Goal: Find specific page/section: Find specific page/section

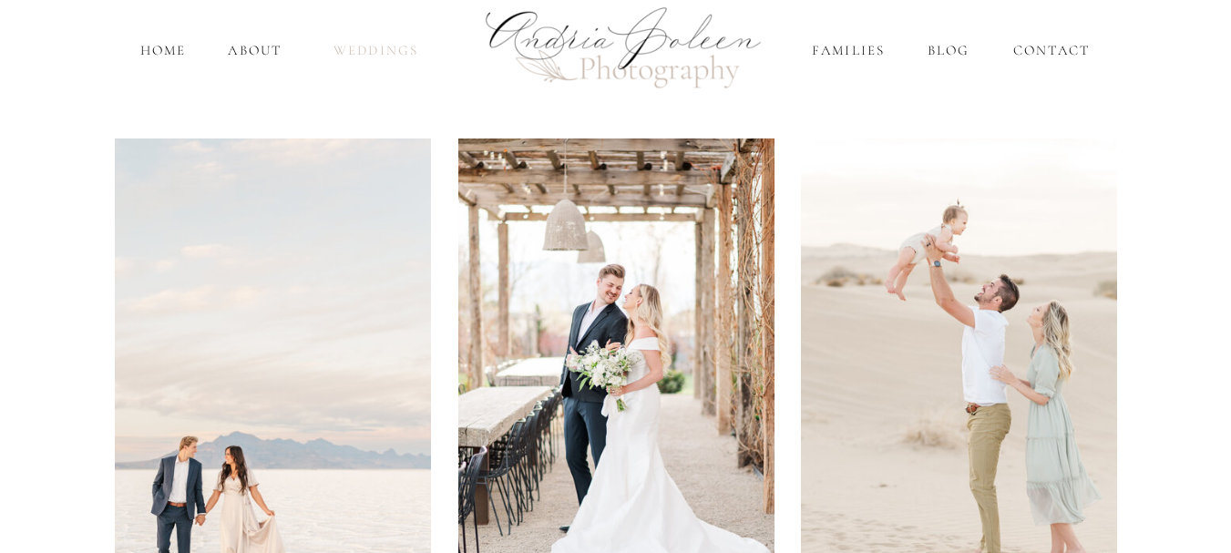
click at [383, 54] on nav "Weddings" at bounding box center [377, 50] width 108 height 21
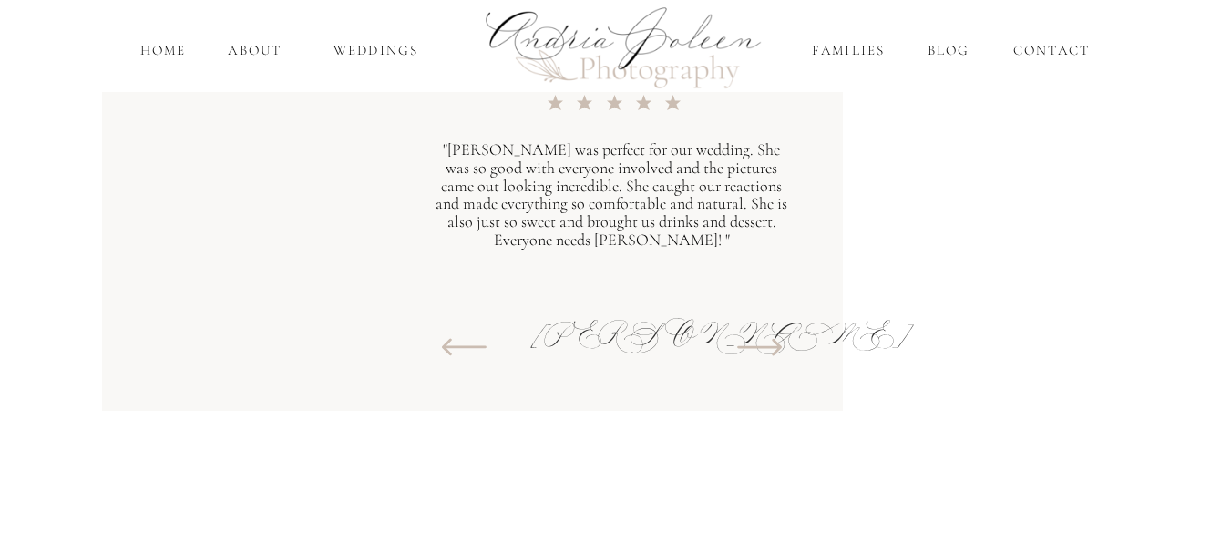
scroll to position [3047, 0]
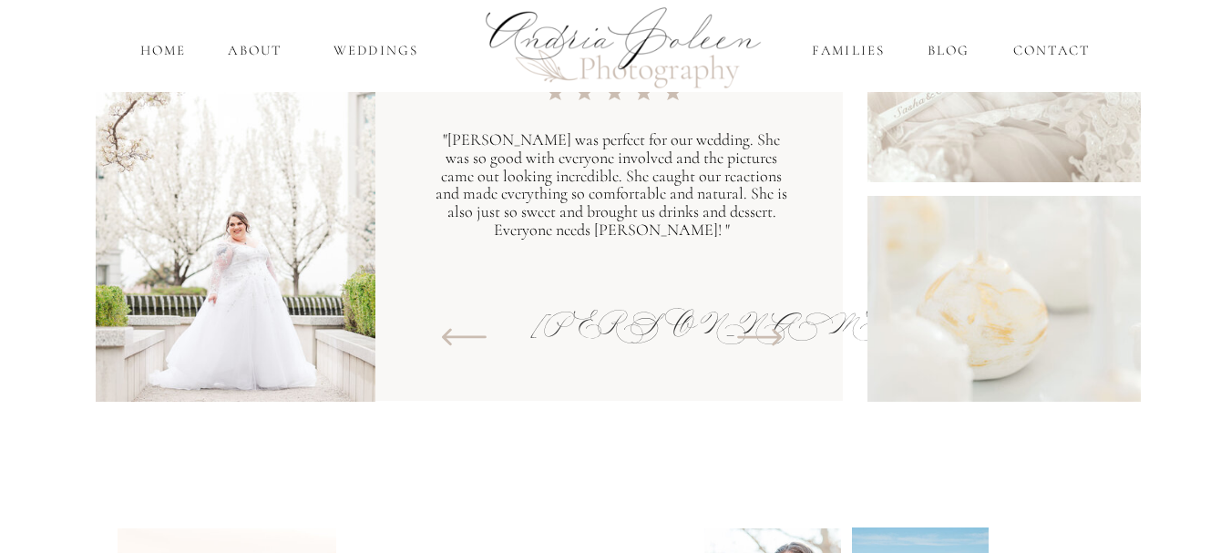
drag, startPoint x: 755, startPoint y: 422, endPoint x: 698, endPoint y: 443, distance: 60.3
click at [756, 336] on icon at bounding box center [759, 337] width 45 height 17
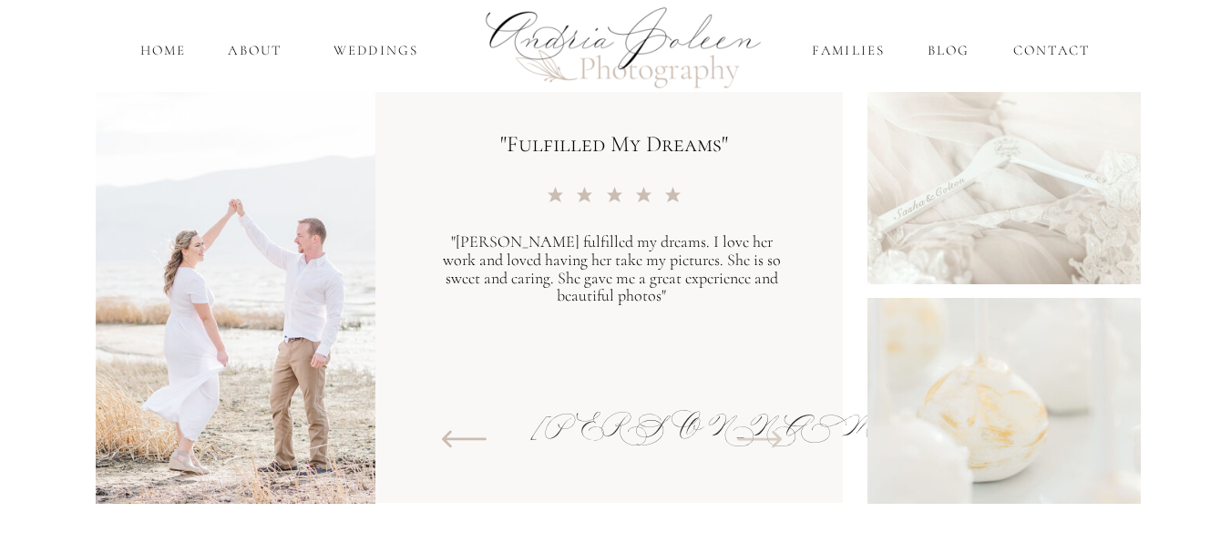
scroll to position [2940, 0]
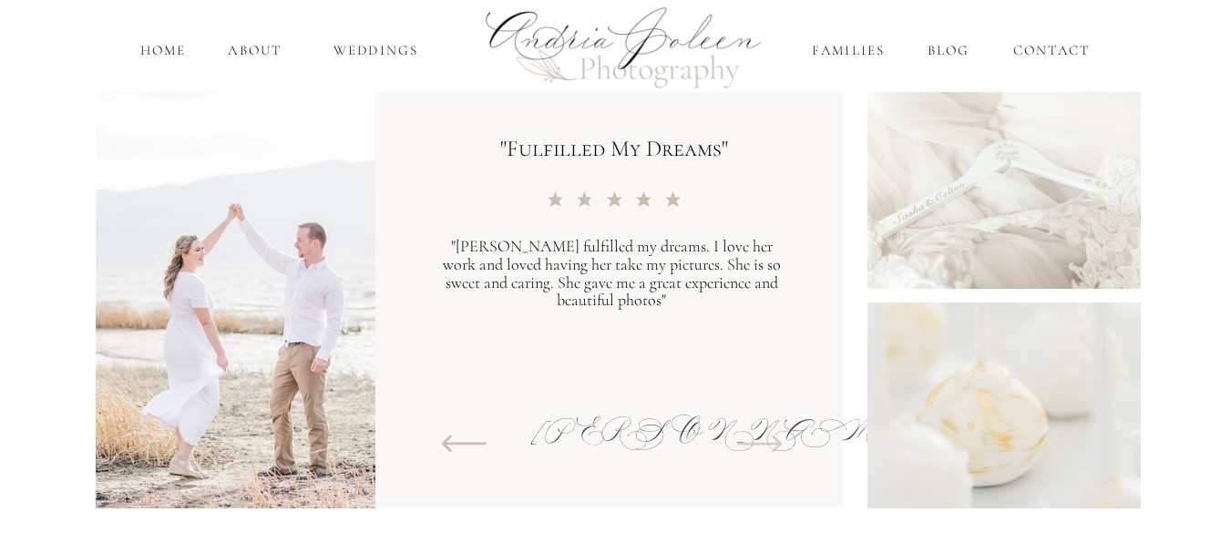
click at [753, 447] on icon at bounding box center [759, 443] width 61 height 55
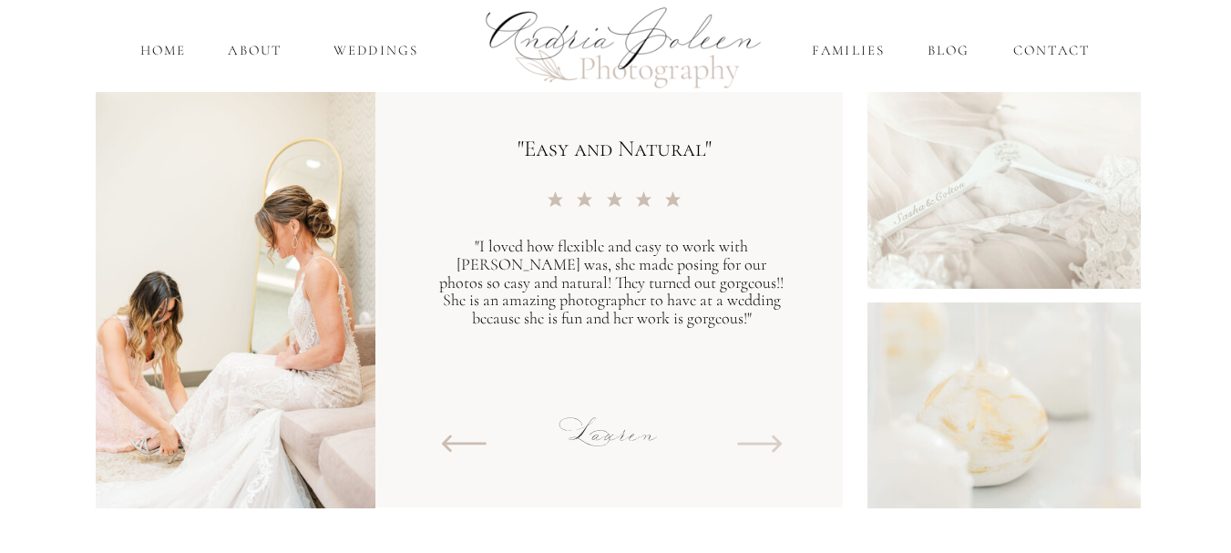
click at [753, 447] on icon at bounding box center [759, 443] width 61 height 55
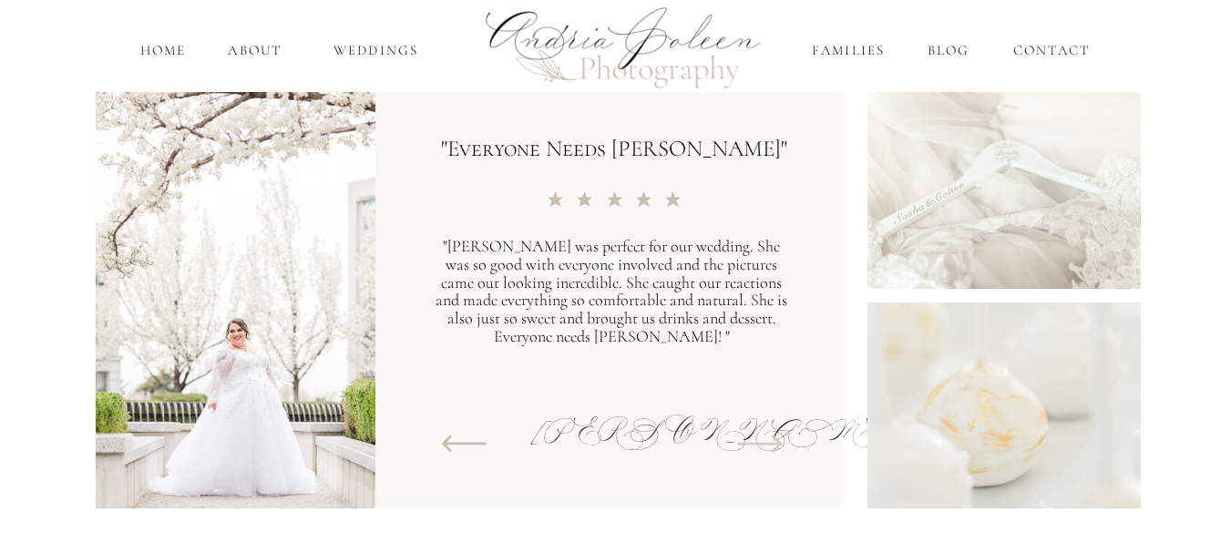
click at [753, 447] on icon at bounding box center [759, 443] width 61 height 55
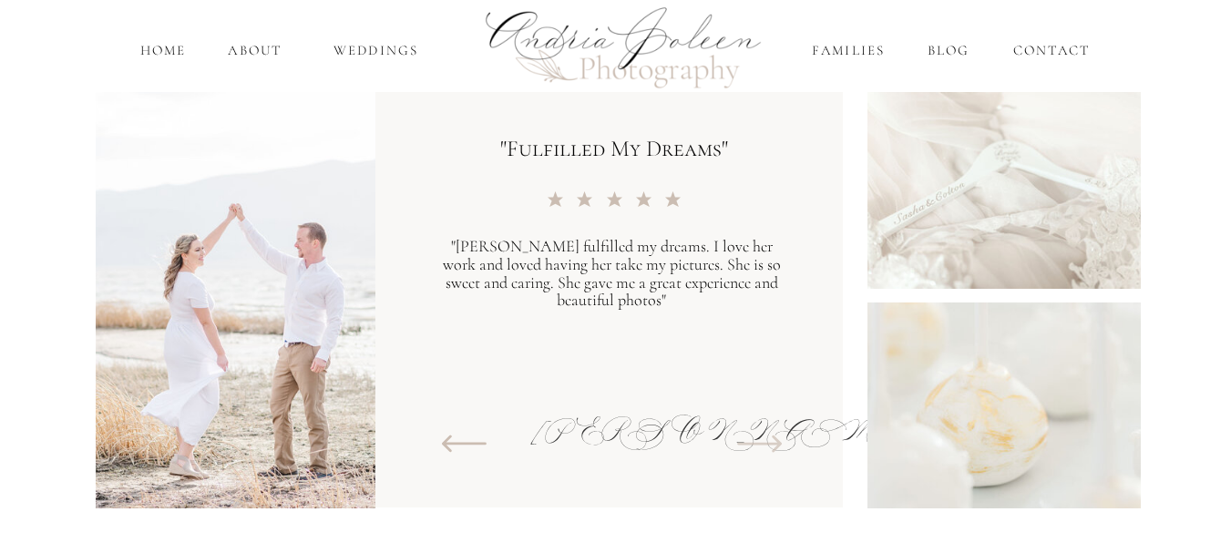
click at [753, 447] on icon at bounding box center [759, 443] width 61 height 55
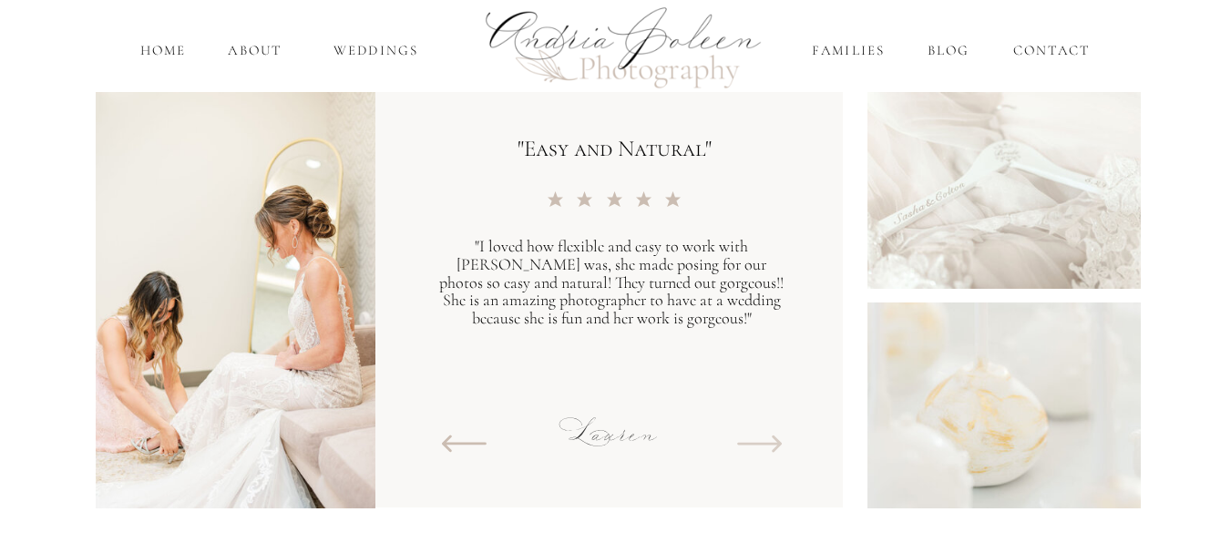
click at [753, 447] on icon at bounding box center [759, 443] width 61 height 55
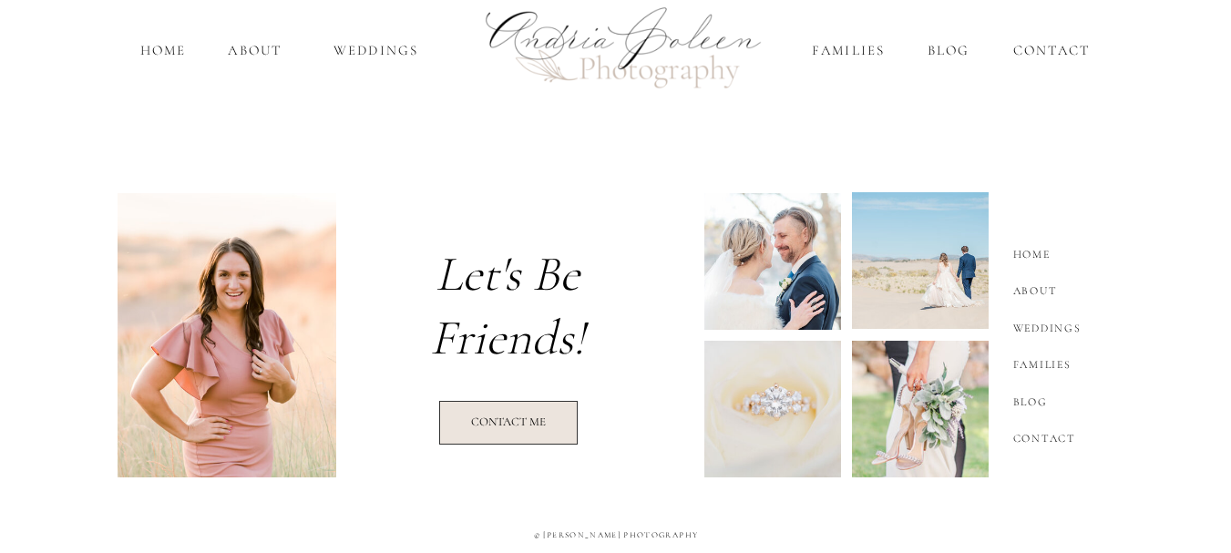
scroll to position [3380, 0]
click at [488, 445] on div at bounding box center [508, 425] width 139 height 44
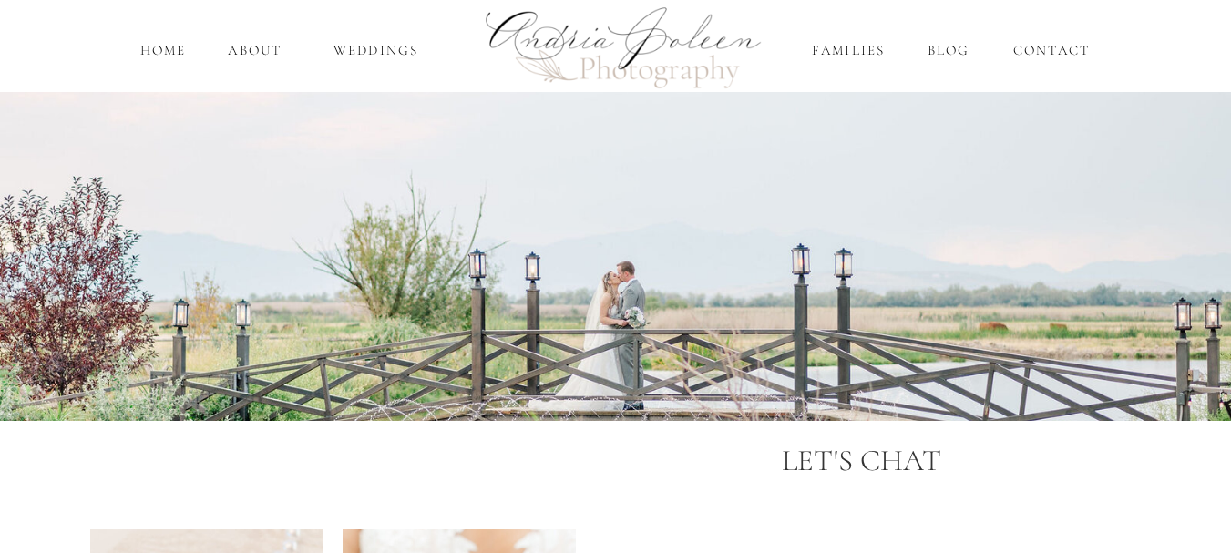
click at [371, 36] on div at bounding box center [615, 46] width 1231 height 92
click at [370, 46] on nav "Weddings" at bounding box center [377, 50] width 108 height 21
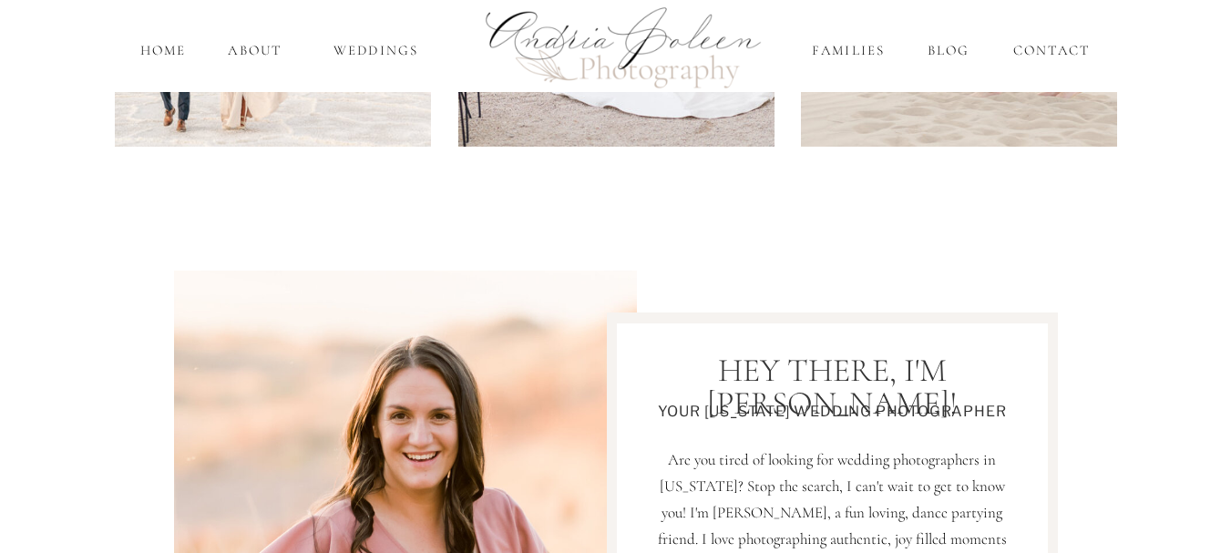
scroll to position [98, 0]
